Goal: Information Seeking & Learning: Learn about a topic

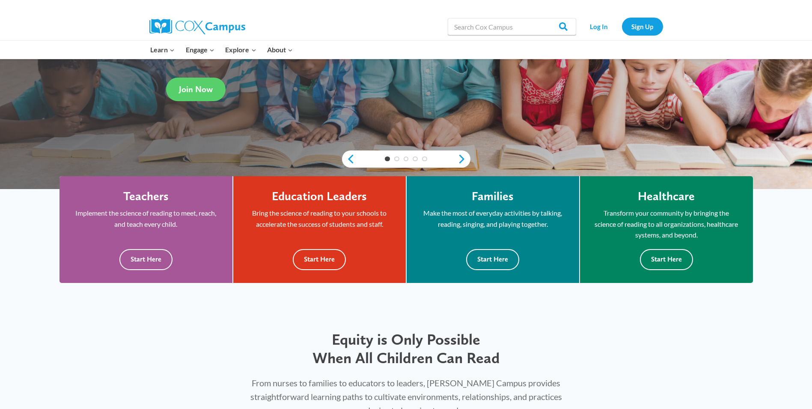
scroll to position [206, 0]
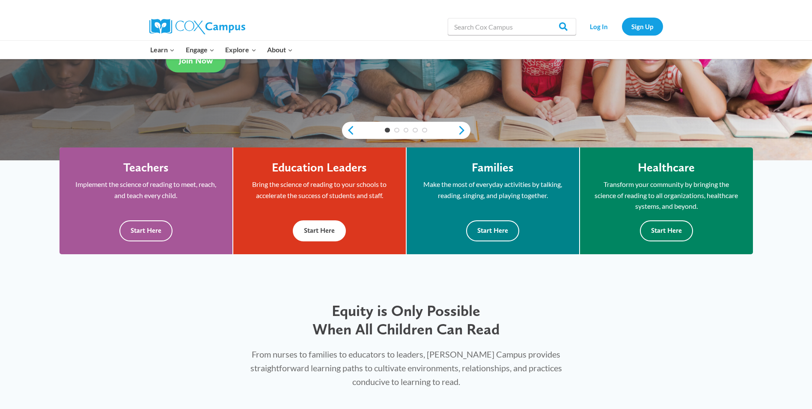
click at [317, 234] on button "Start Here" at bounding box center [319, 230] width 53 height 21
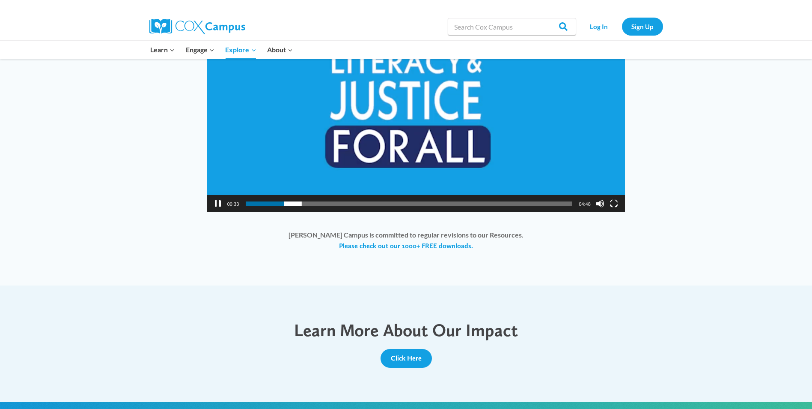
scroll to position [707, 0]
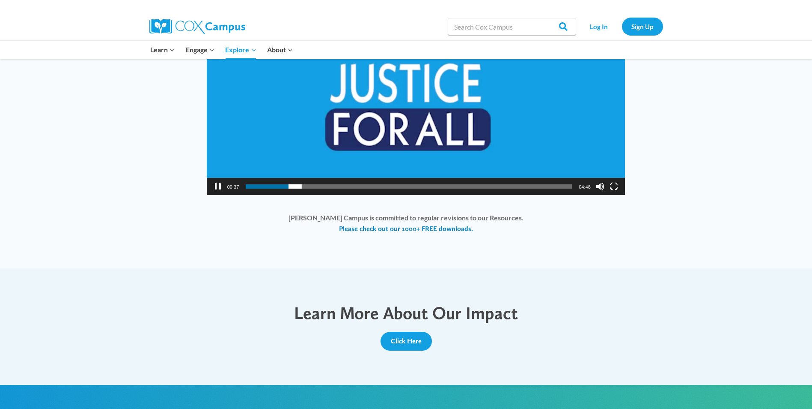
click at [393, 227] on link "Please check out our 1000+ FREE downloads." at bounding box center [406, 228] width 134 height 9
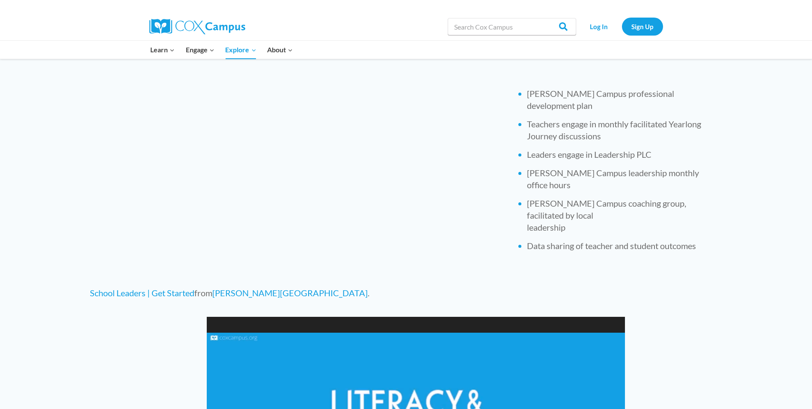
scroll to position [231, 0]
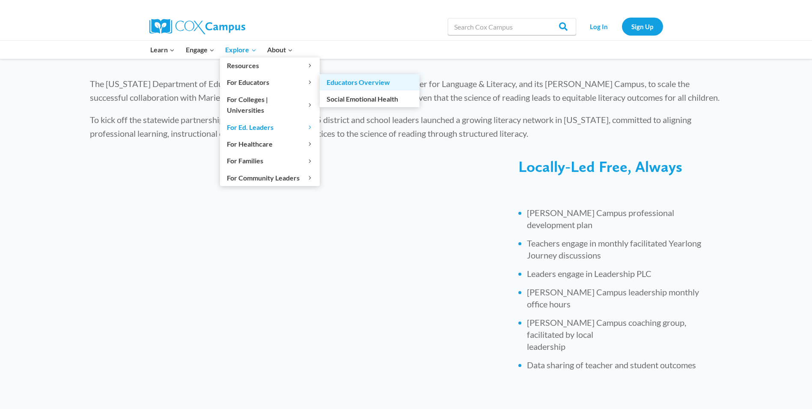
click at [339, 87] on link "Educators Overview" at bounding box center [370, 82] width 100 height 16
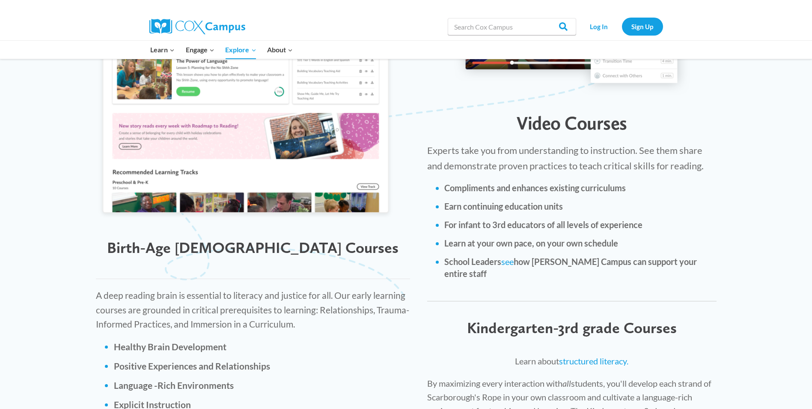
scroll to position [1022, 0]
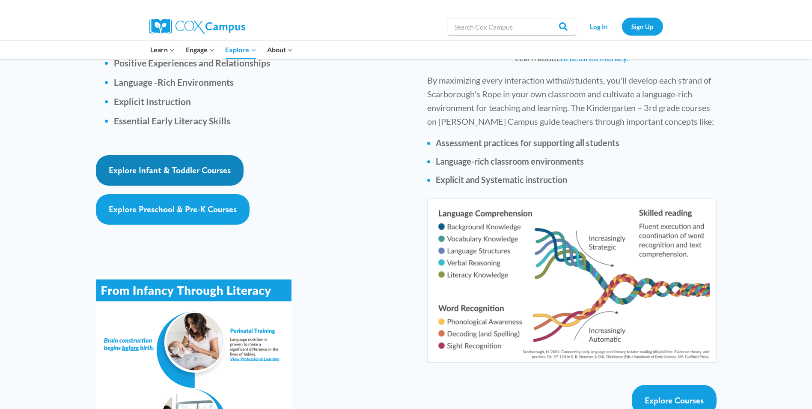
scroll to position [1290, 0]
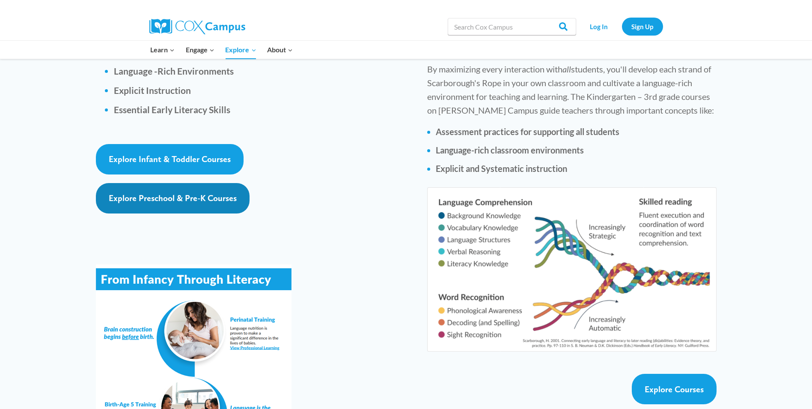
click at [160, 193] on span "Explore Preschool & Pre-K Courses" at bounding box center [173, 198] width 128 height 10
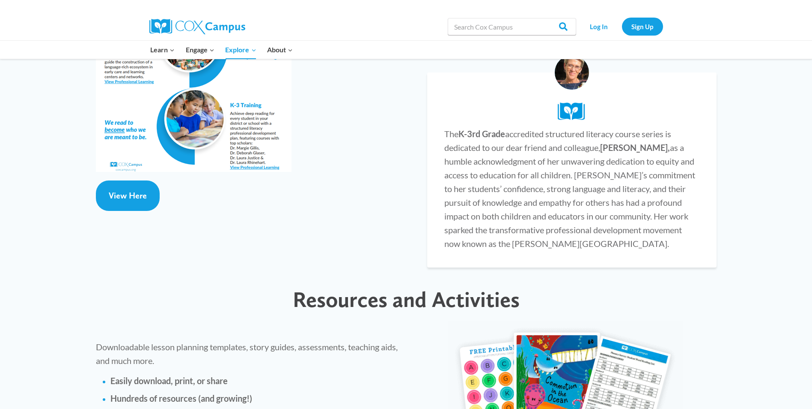
scroll to position [1679, 0]
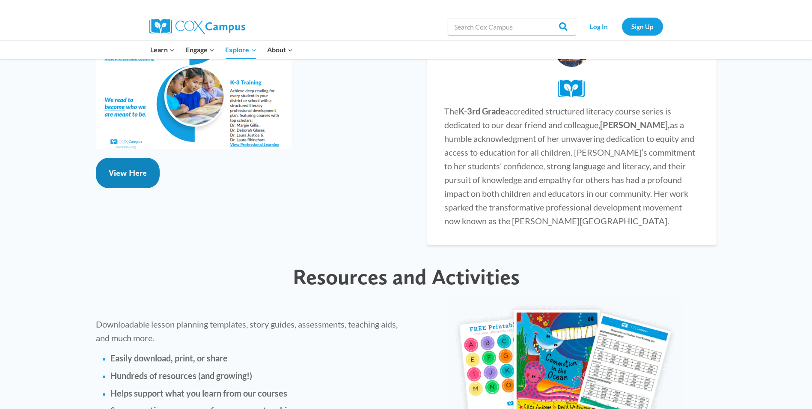
click at [128, 167] on span "View Here" at bounding box center [128, 172] width 38 height 10
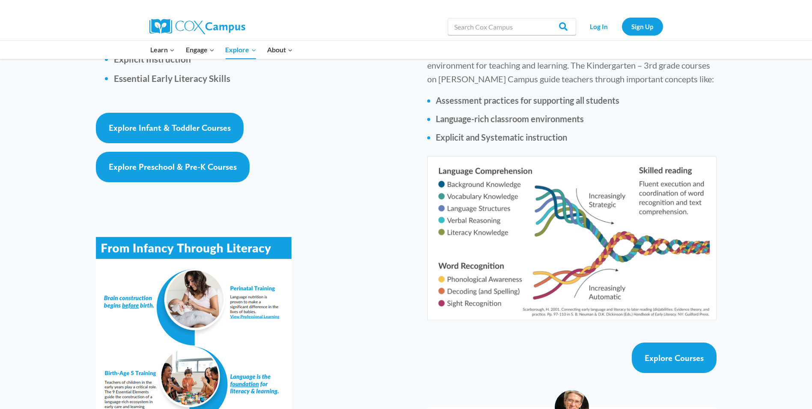
scroll to position [727, 0]
